Goal: Find specific page/section: Find specific page/section

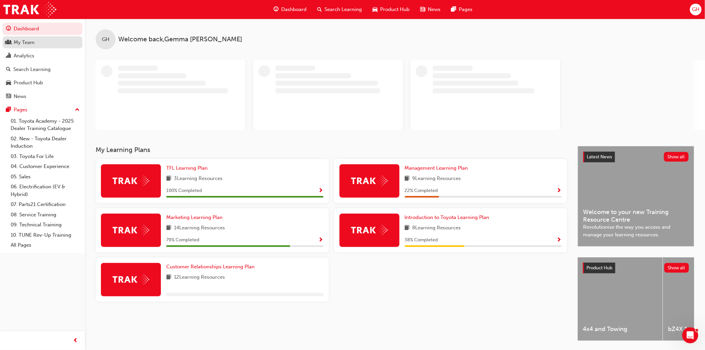
click at [25, 43] on div "My Team" at bounding box center [24, 43] width 21 height 8
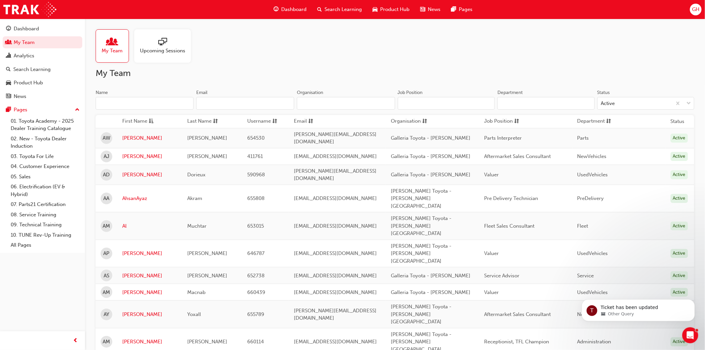
click at [172, 51] on span "Upcoming Sessions" at bounding box center [162, 51] width 45 height 8
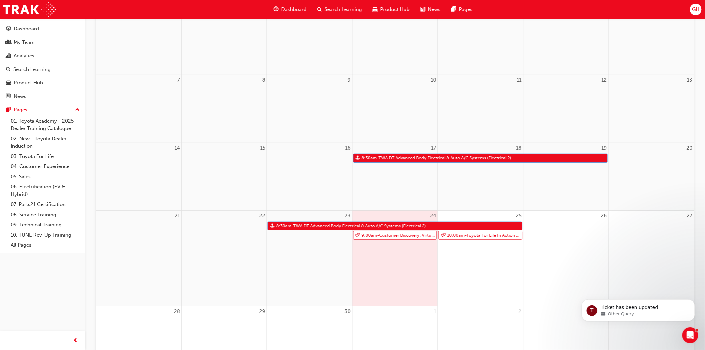
scroll to position [120, 0]
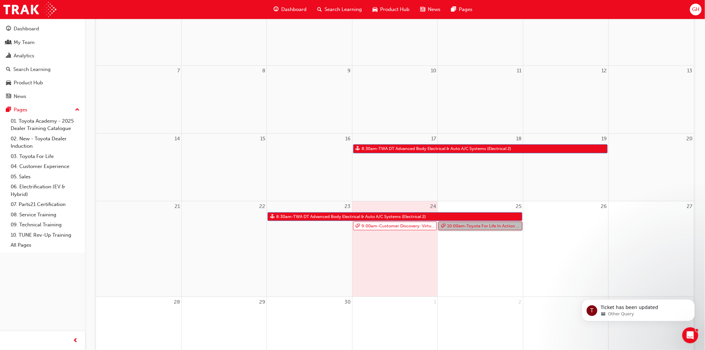
click at [458, 225] on link "10:00am - Toyota For Life In Action - Virtual Classroom" at bounding box center [480, 225] width 84 height 9
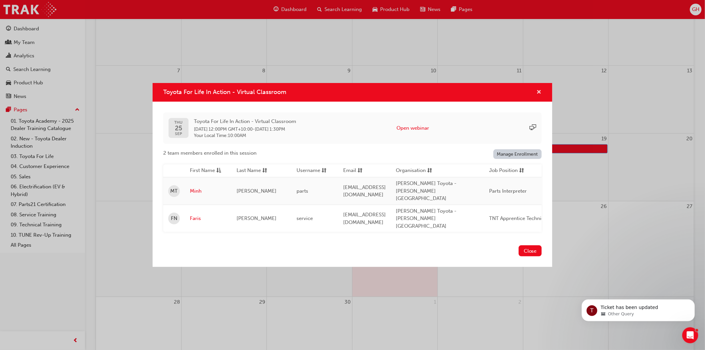
click at [540, 96] on span "cross-icon" at bounding box center [538, 93] width 5 height 6
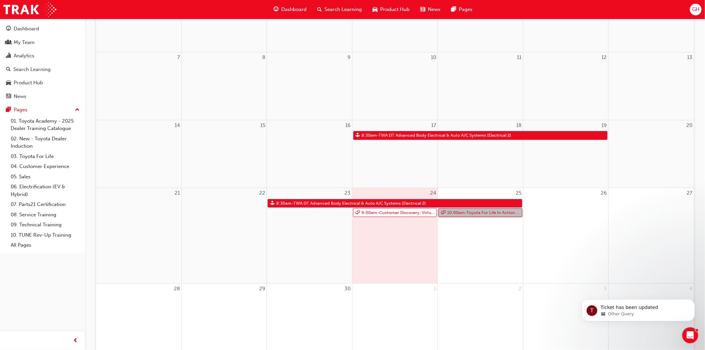
scroll to position [0, 0]
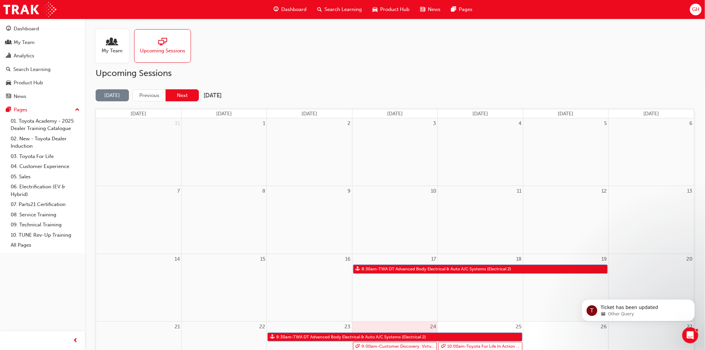
click at [185, 98] on button "Next" at bounding box center [181, 95] width 33 height 12
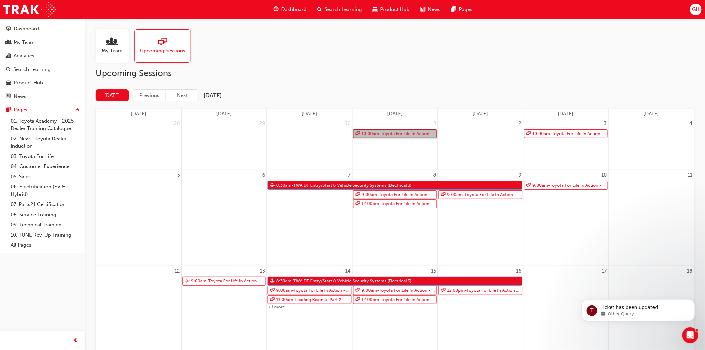
click at [396, 130] on link "10:00am - Toyota For Life In Action - Virtual Classroom" at bounding box center [395, 133] width 84 height 9
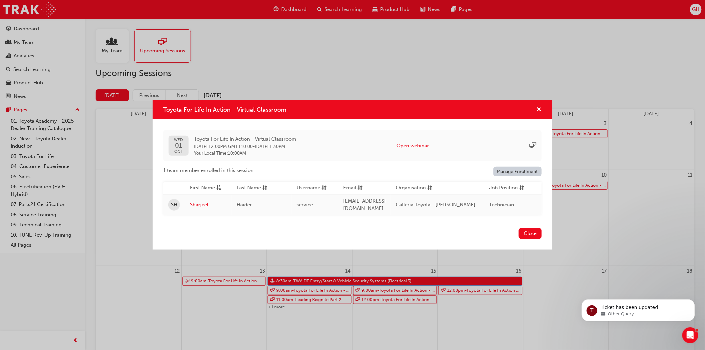
click at [541, 107] on div "Toyota For Life In Action - Virtual Classroom" at bounding box center [352, 109] width 400 height 19
click at [540, 107] on span "cross-icon" at bounding box center [538, 110] width 5 height 6
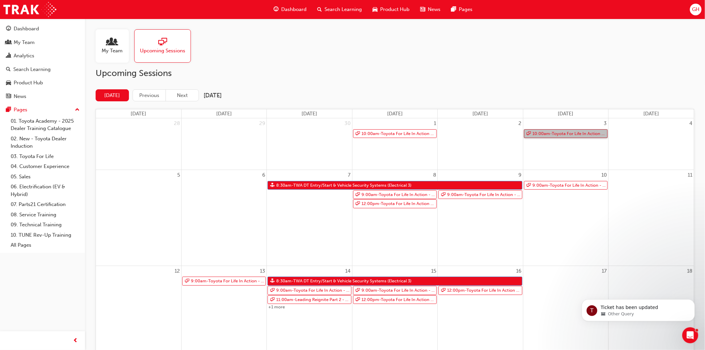
click at [564, 132] on link "10:00am - Toyota For Life In Action - Virtual Classroom" at bounding box center [566, 133] width 84 height 9
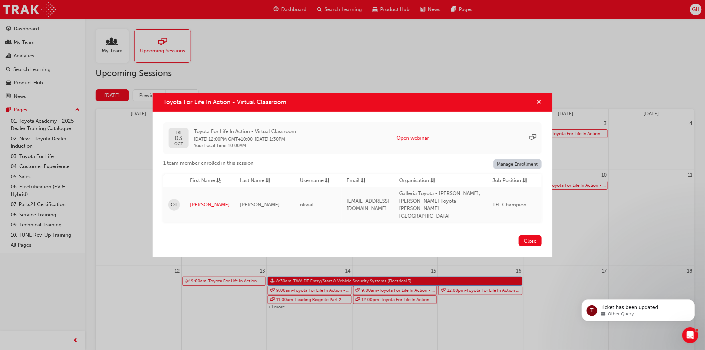
click at [539, 106] on span "cross-icon" at bounding box center [538, 103] width 5 height 6
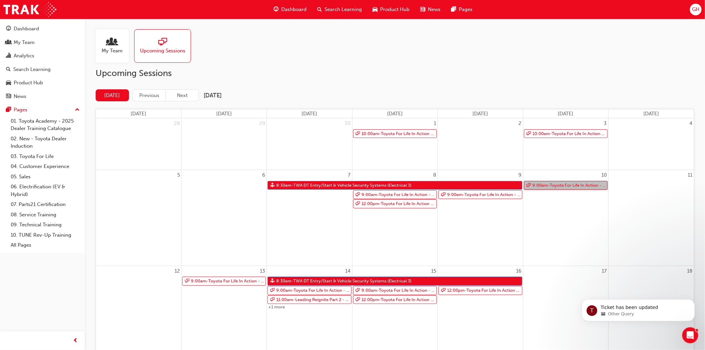
click at [537, 185] on link "9:00am - Toyota For Life In Action - Virtual Classroom" at bounding box center [566, 185] width 84 height 9
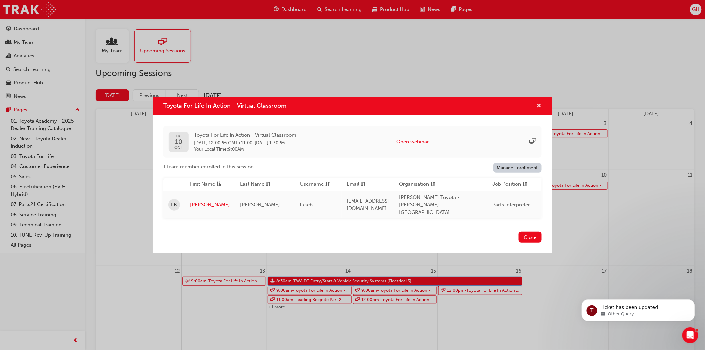
click at [538, 105] on span "cross-icon" at bounding box center [538, 106] width 5 height 6
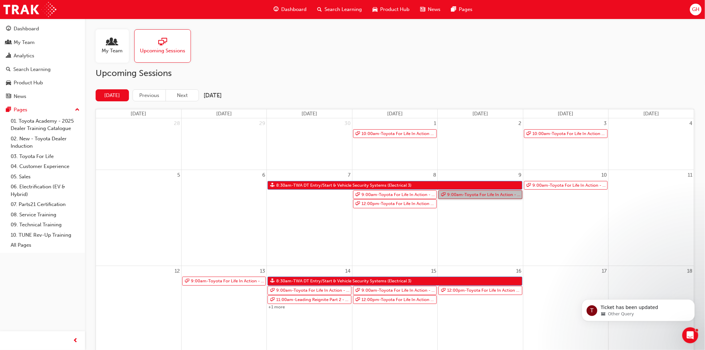
click at [455, 195] on link "9:00am - Toyota For Life In Action - Virtual Classroom" at bounding box center [480, 194] width 84 height 9
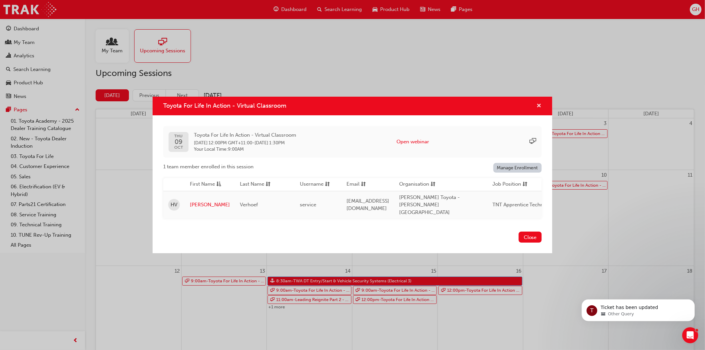
click at [536, 108] on span "cross-icon" at bounding box center [538, 106] width 5 height 6
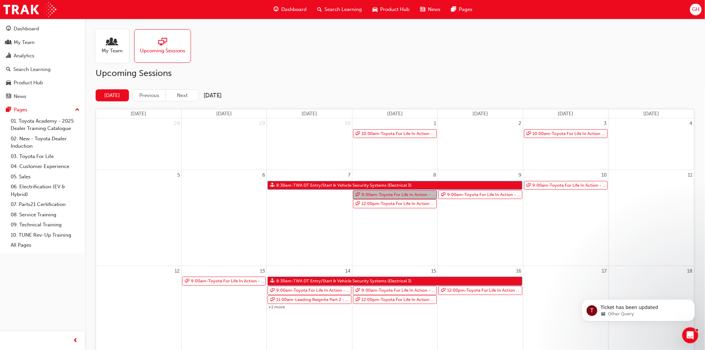
click at [369, 194] on link "9:00am - Toyota For Life In Action - Virtual Classroom" at bounding box center [395, 194] width 84 height 9
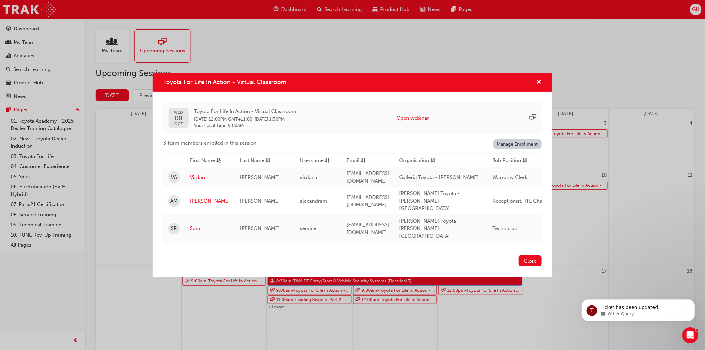
scroll to position [9, 0]
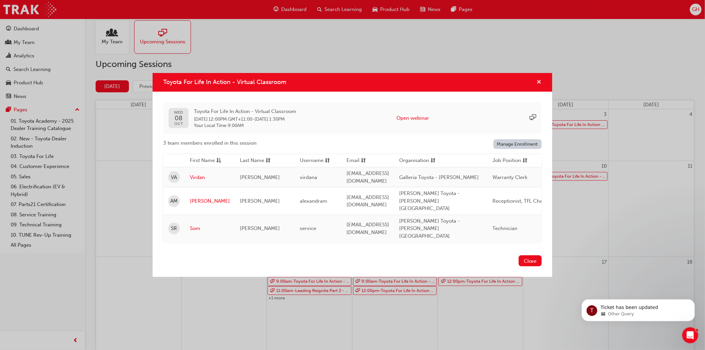
click at [538, 86] on span "cross-icon" at bounding box center [538, 83] width 5 height 6
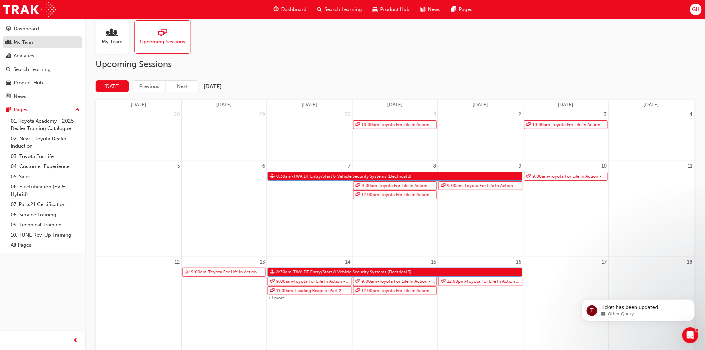
click at [23, 45] on div "My Team" at bounding box center [24, 43] width 21 height 8
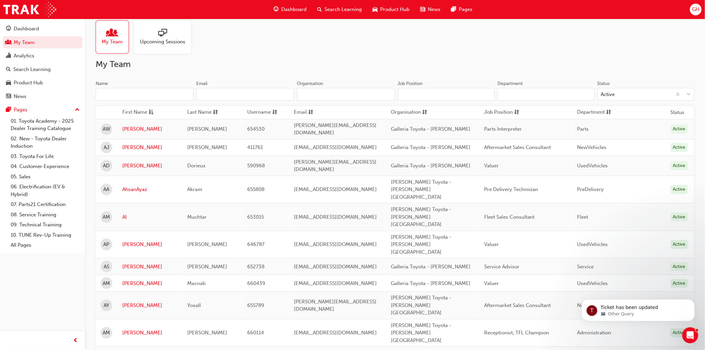
click at [108, 96] on input "Name" at bounding box center [145, 94] width 98 height 13
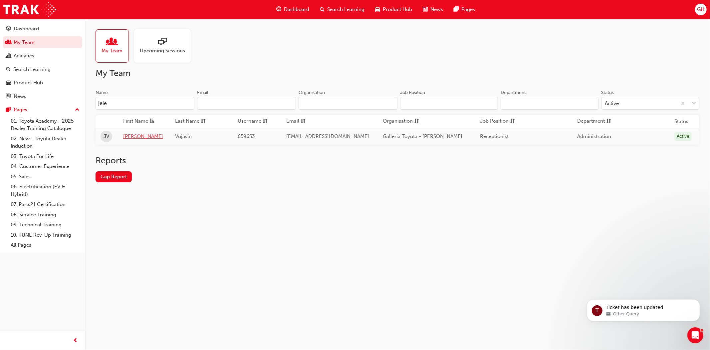
type input "jele"
click at [131, 135] on link "[PERSON_NAME]" at bounding box center [144, 137] width 42 height 8
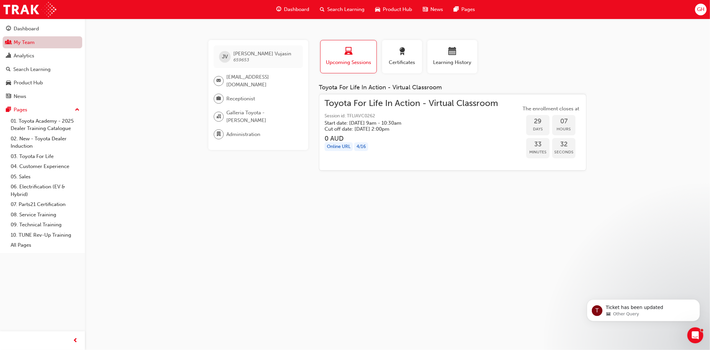
click at [25, 44] on link "My Team" at bounding box center [43, 42] width 80 height 12
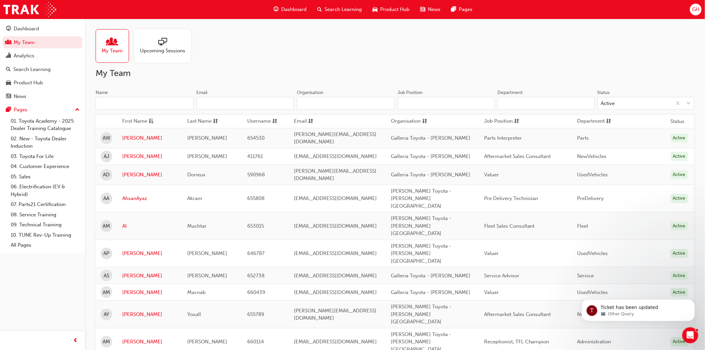
click at [154, 104] on input "Name" at bounding box center [145, 103] width 98 height 13
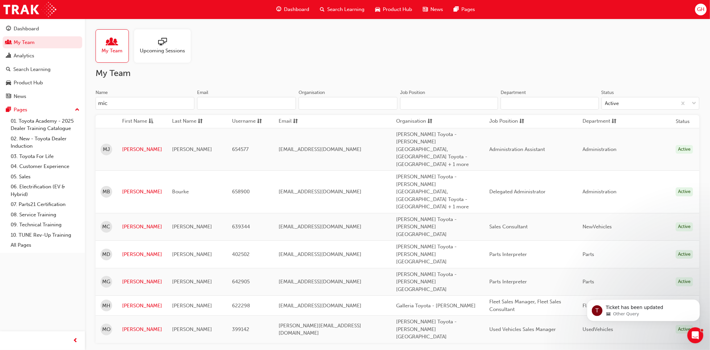
type input "mich"
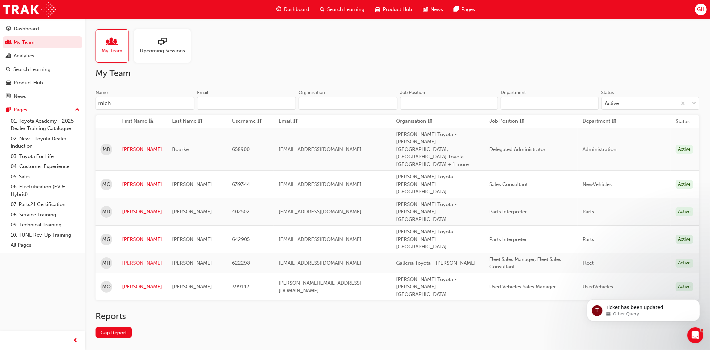
click at [135, 259] on link "[PERSON_NAME]" at bounding box center [142, 263] width 40 height 8
